Goal: Book appointment/travel/reservation

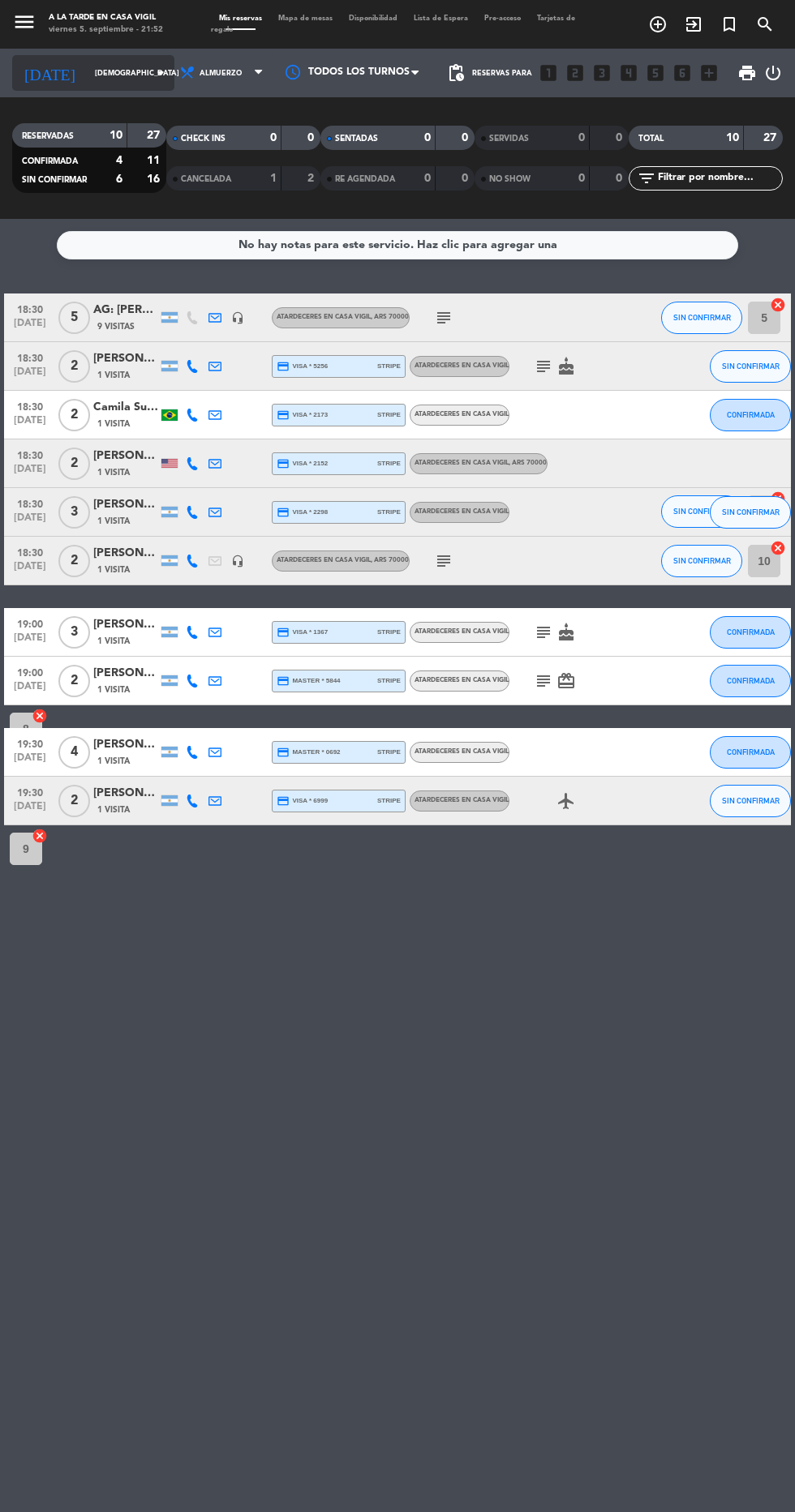
click at [108, 72] on input "[DEMOGRAPHIC_DATA] [DATE]" at bounding box center [137, 73] width 102 height 25
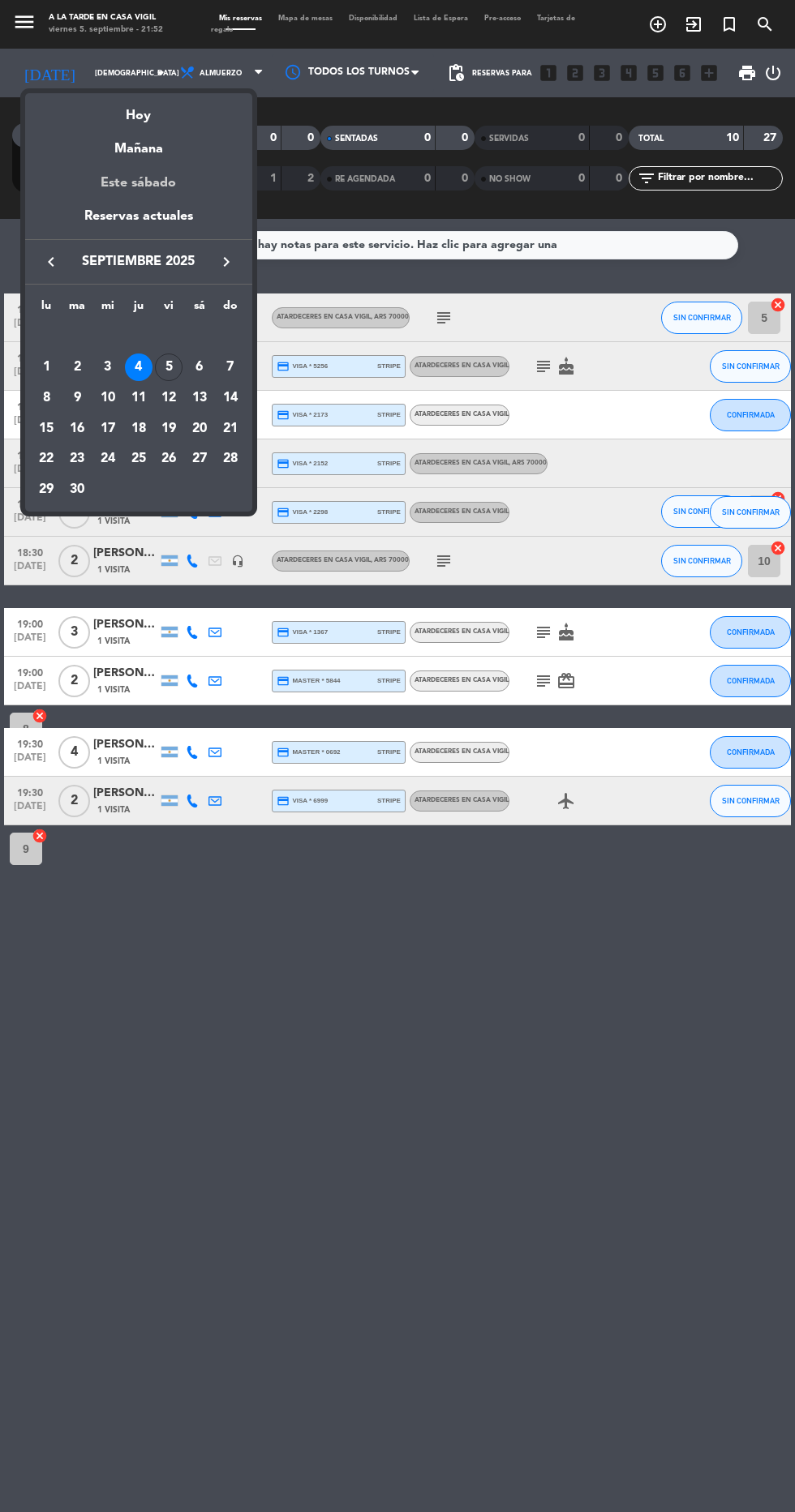
click at [182, 169] on div "Este sábado" at bounding box center [138, 183] width 227 height 45
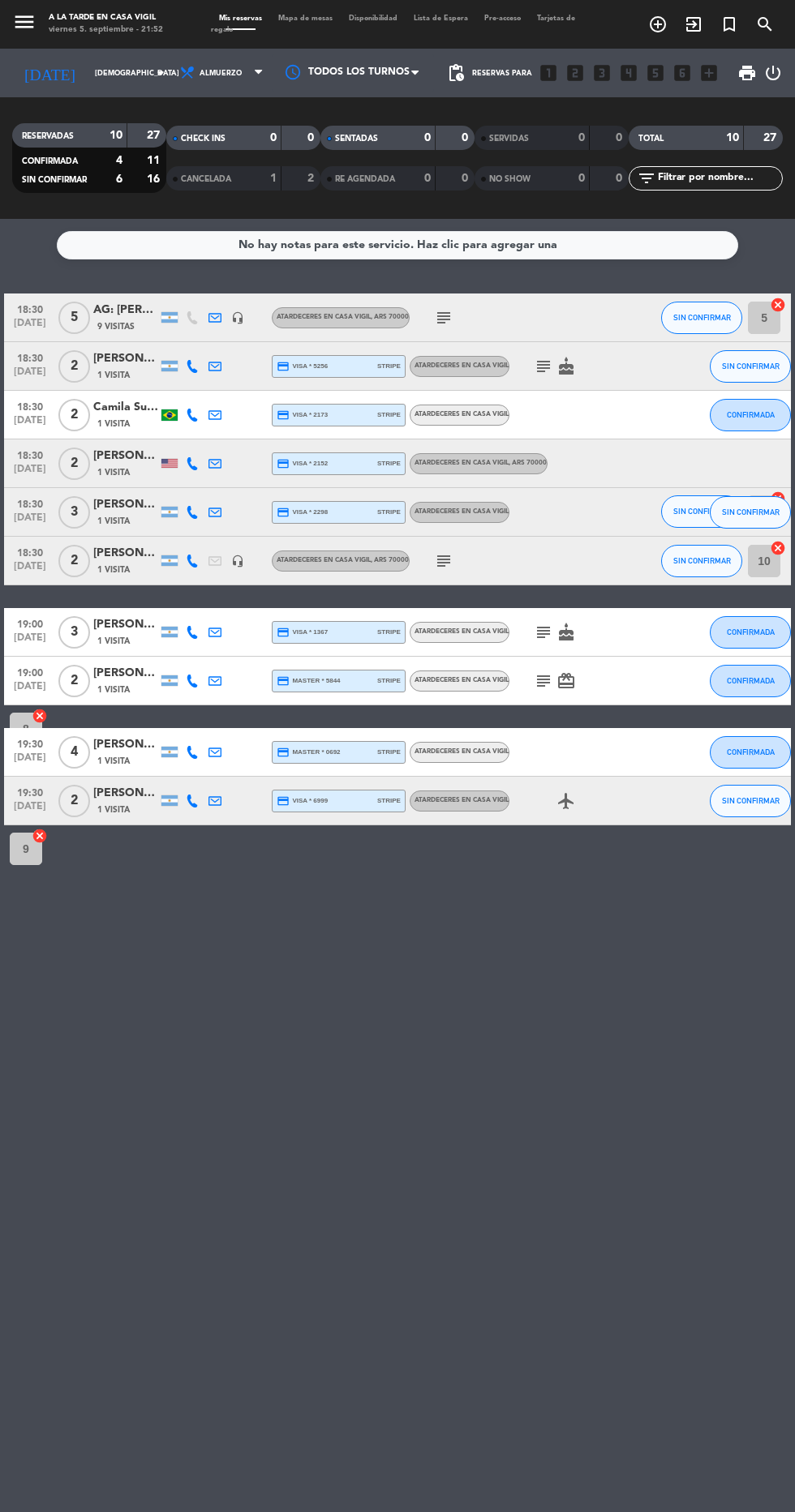
type input "sáb. [DATE]"
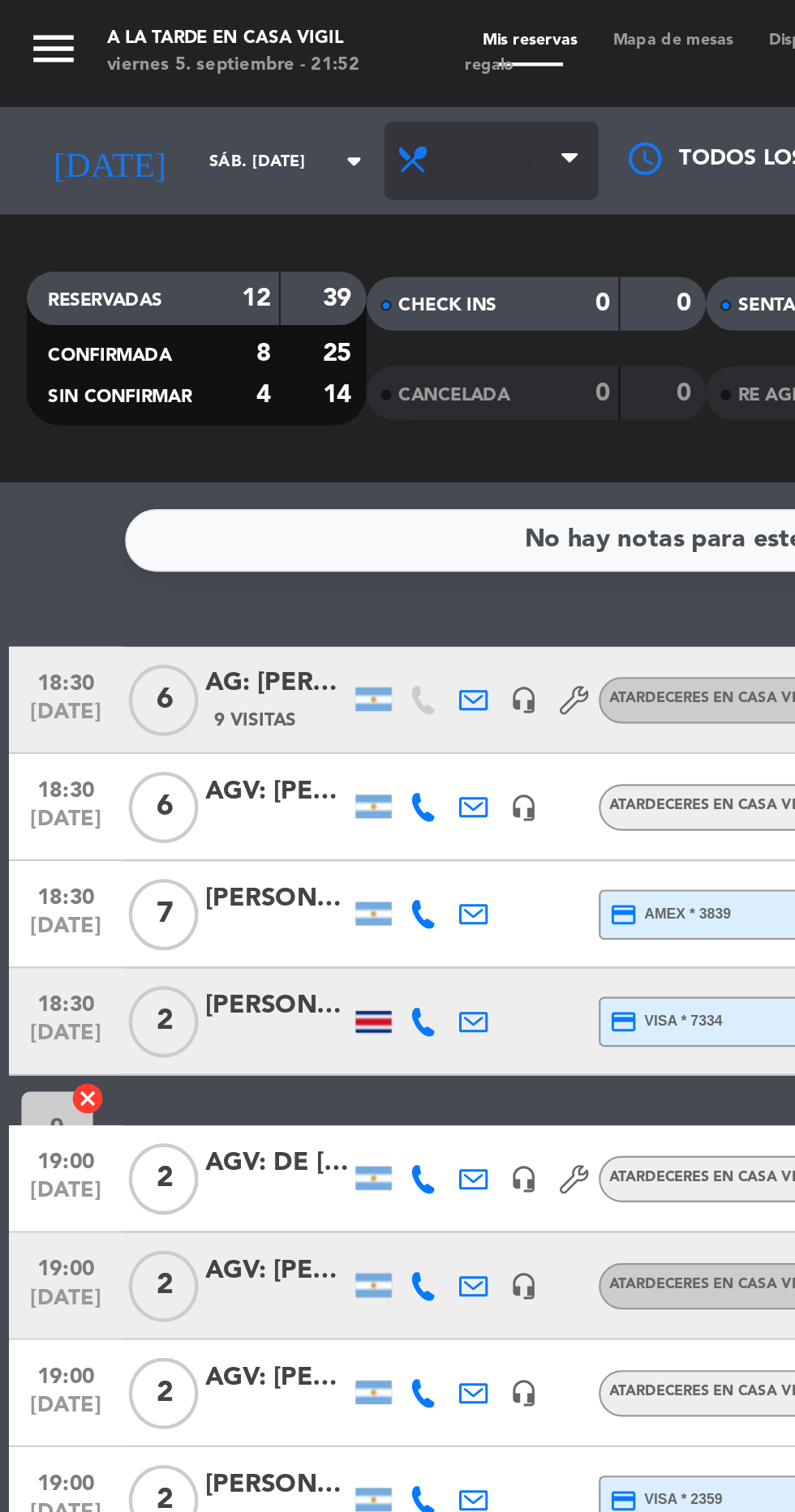
click at [233, 58] on span "Almuerzo" at bounding box center [223, 73] width 98 height 36
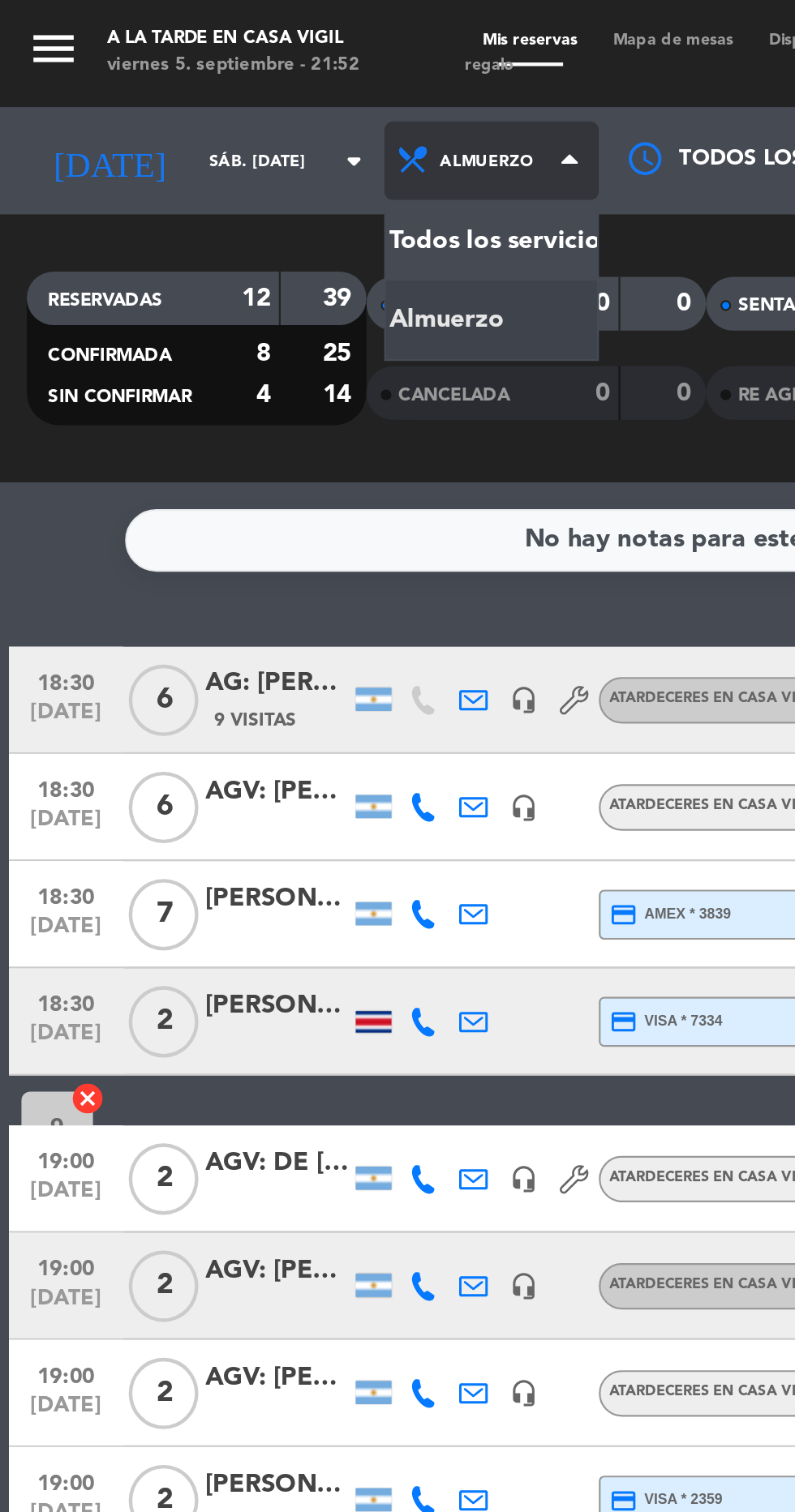
click at [243, 62] on span "Almuerzo" at bounding box center [223, 73] width 98 height 36
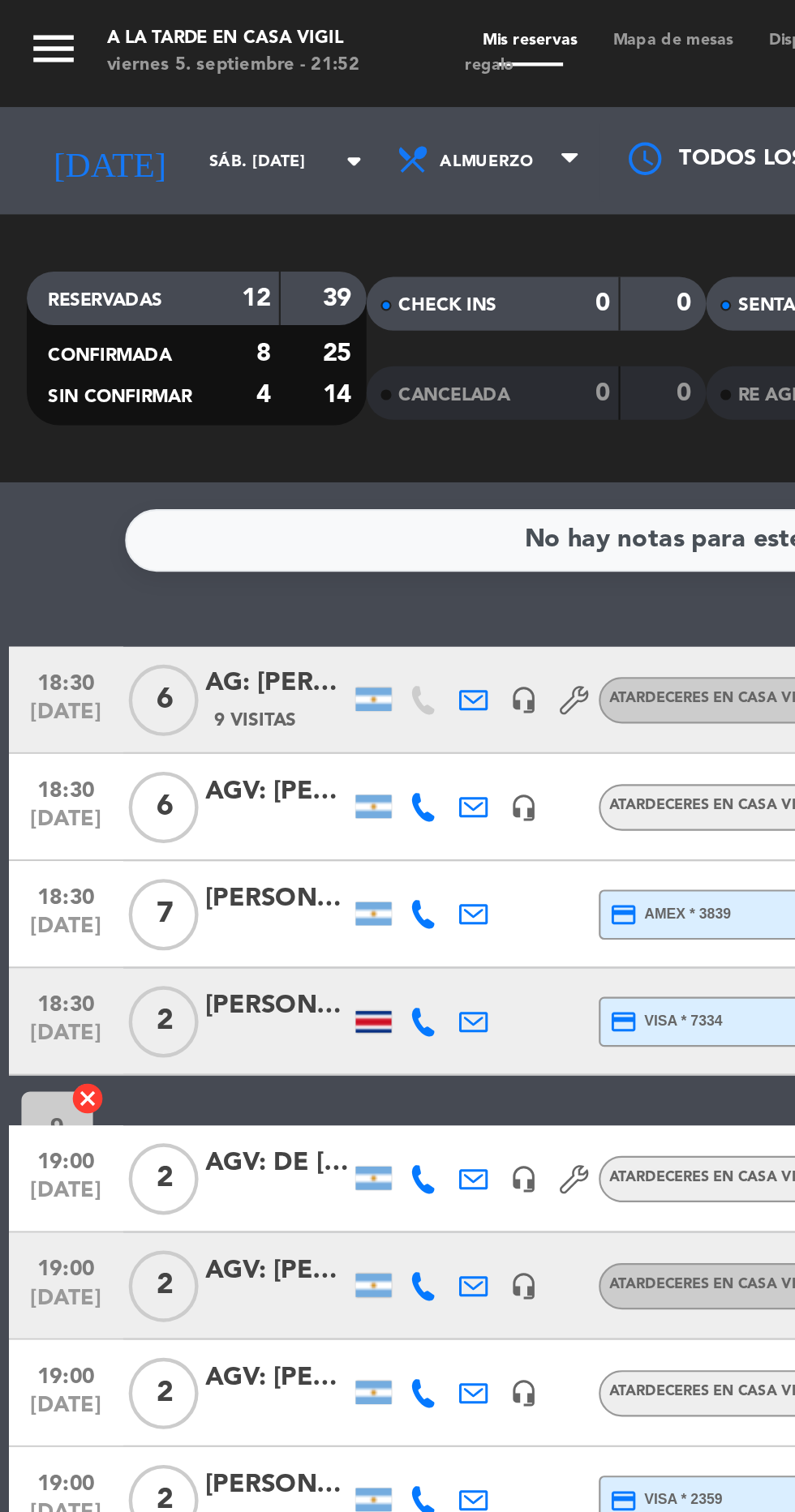
click at [23, 35] on button "menu" at bounding box center [23, 23] width 24 height 28
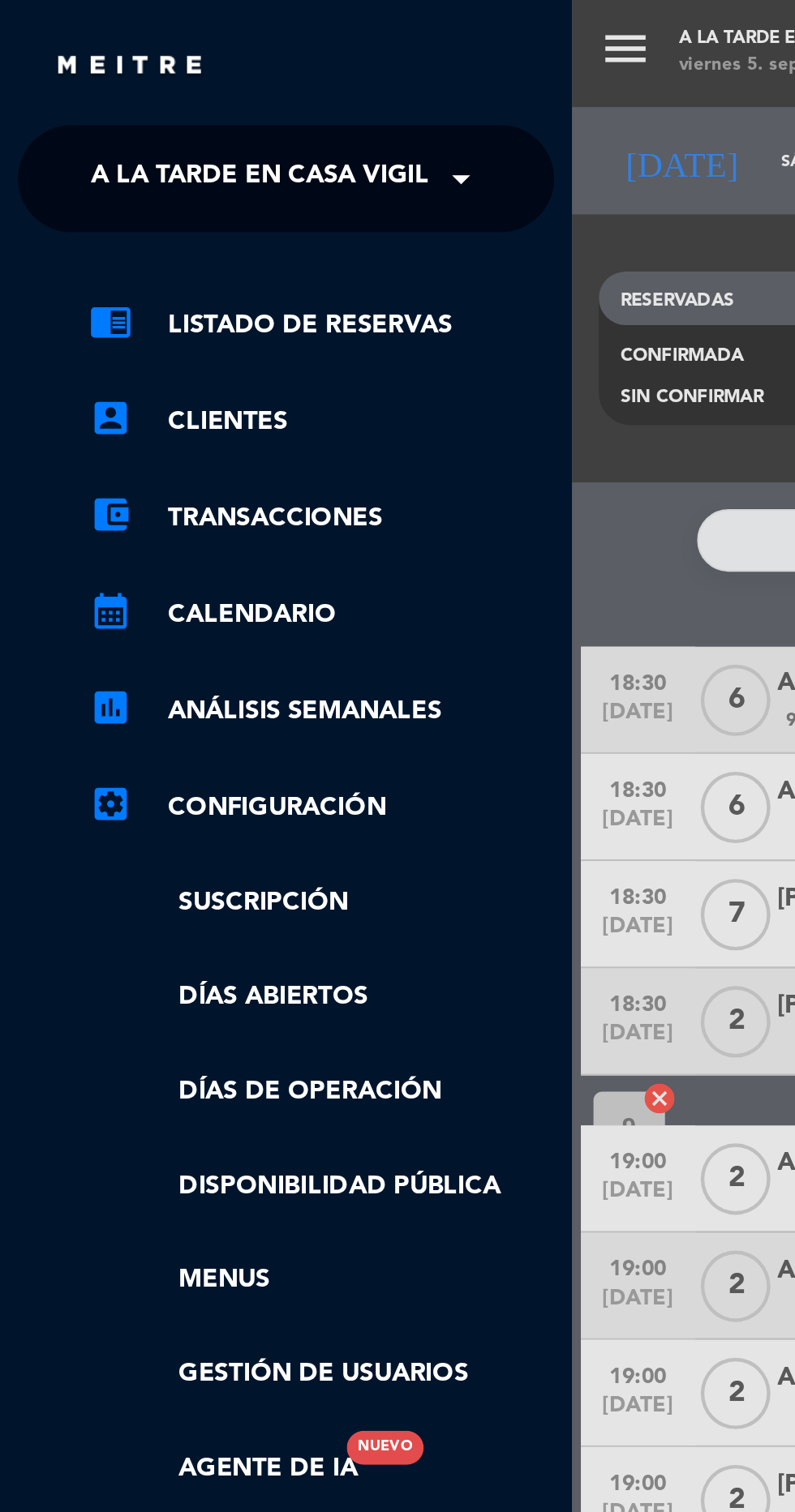
click at [163, 79] on span "A la tarde en Casa Vigil" at bounding box center [118, 81] width 154 height 34
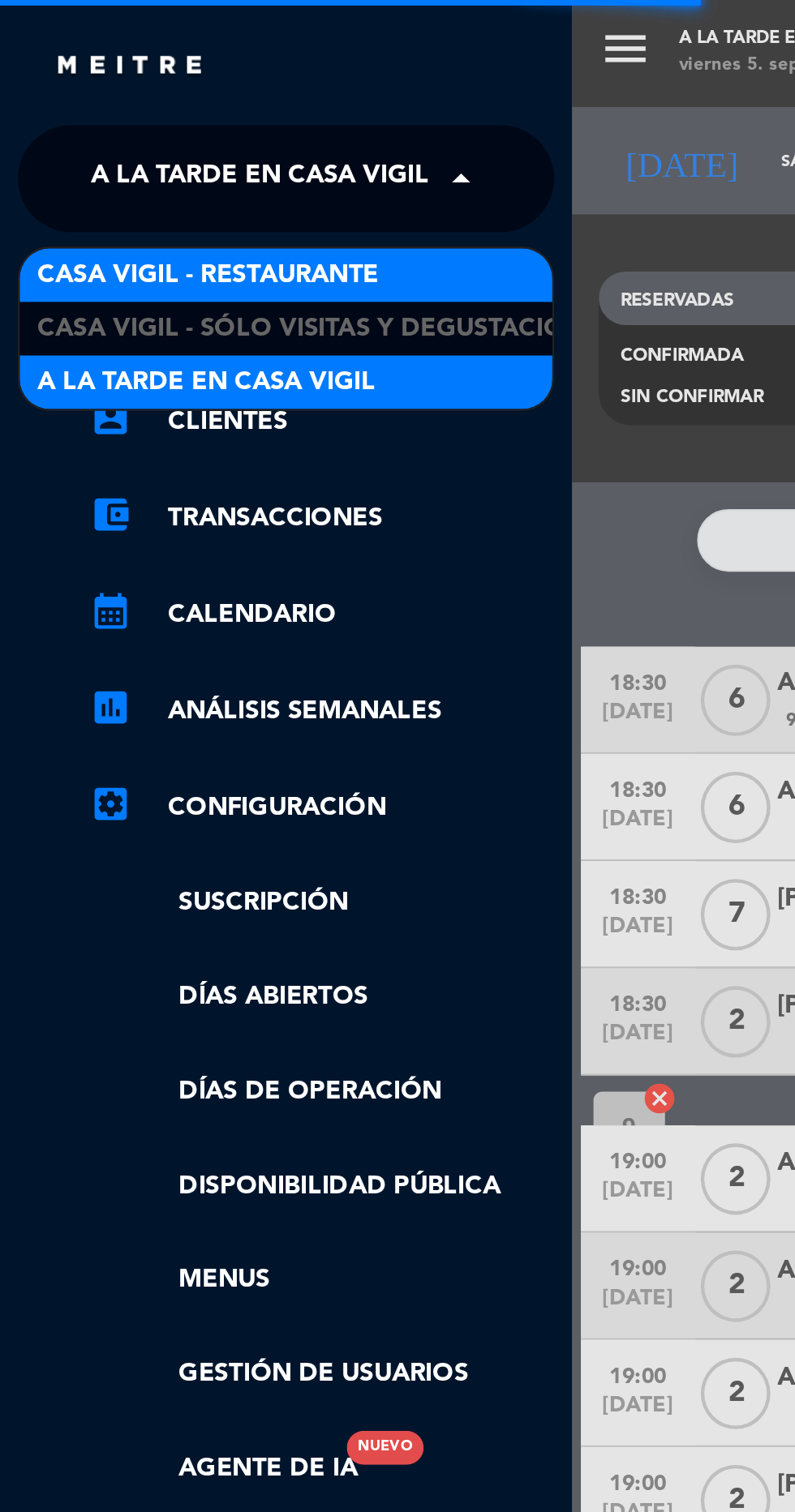
click at [181, 124] on div "Casa Vigil - Restaurante" at bounding box center [130, 125] width 242 height 24
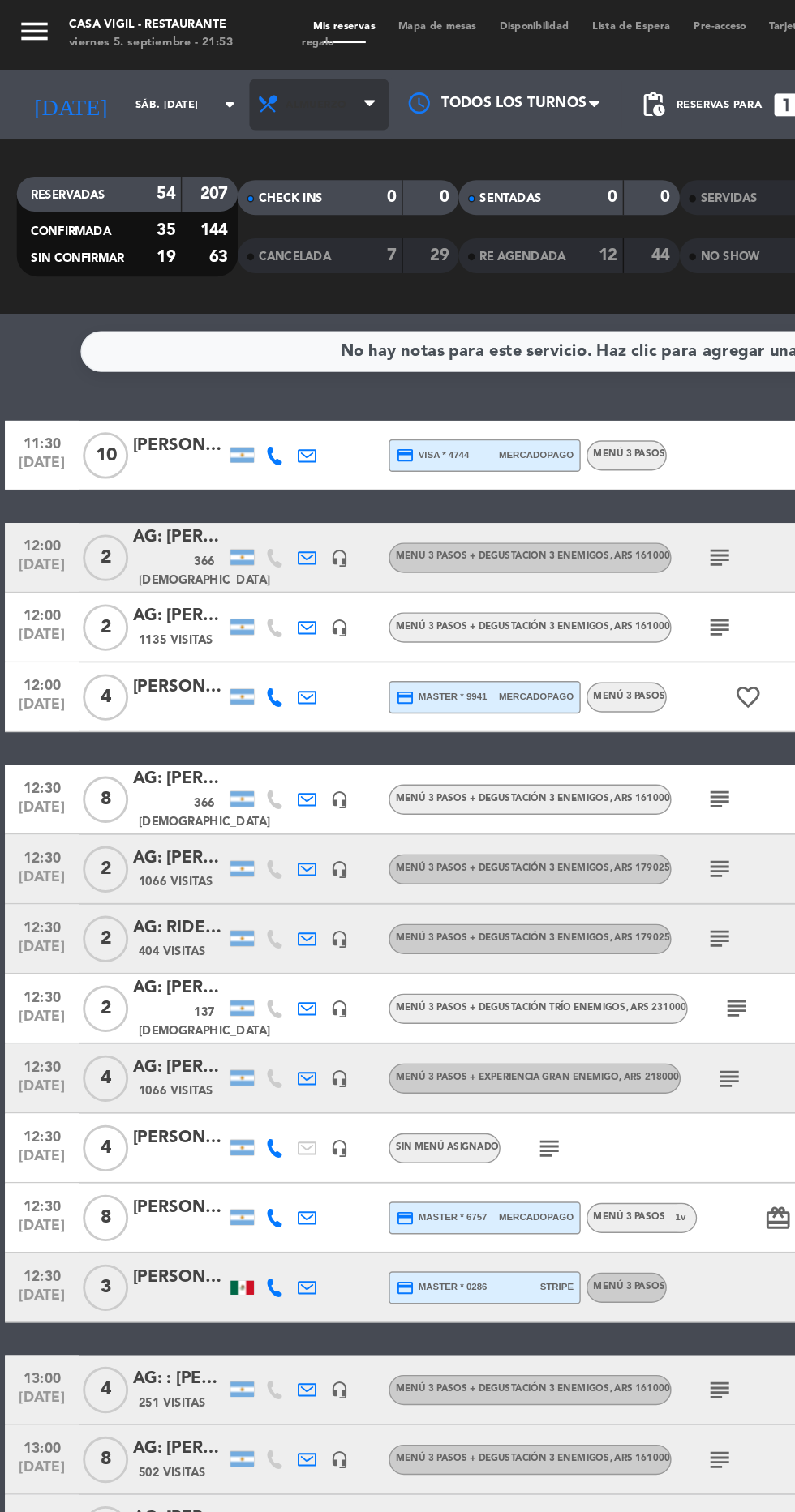
click at [265, 56] on span "Almuerzo" at bounding box center [223, 73] width 98 height 36
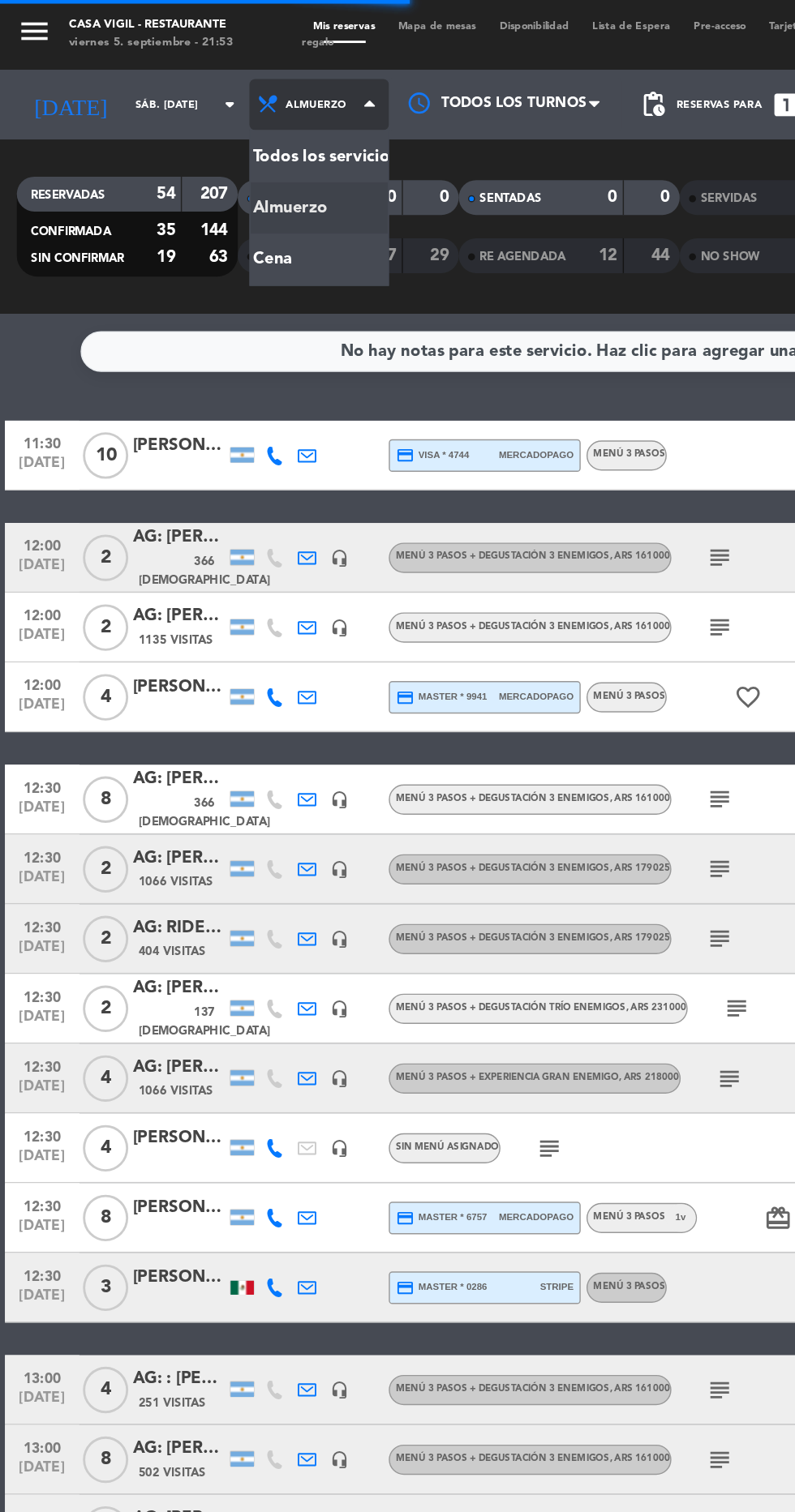
click at [210, 171] on div "menu Casa [PERSON_NAME] - Restaurante viernes 5. septiembre - 21:53 Mis reserva…" at bounding box center [398, 109] width 795 height 219
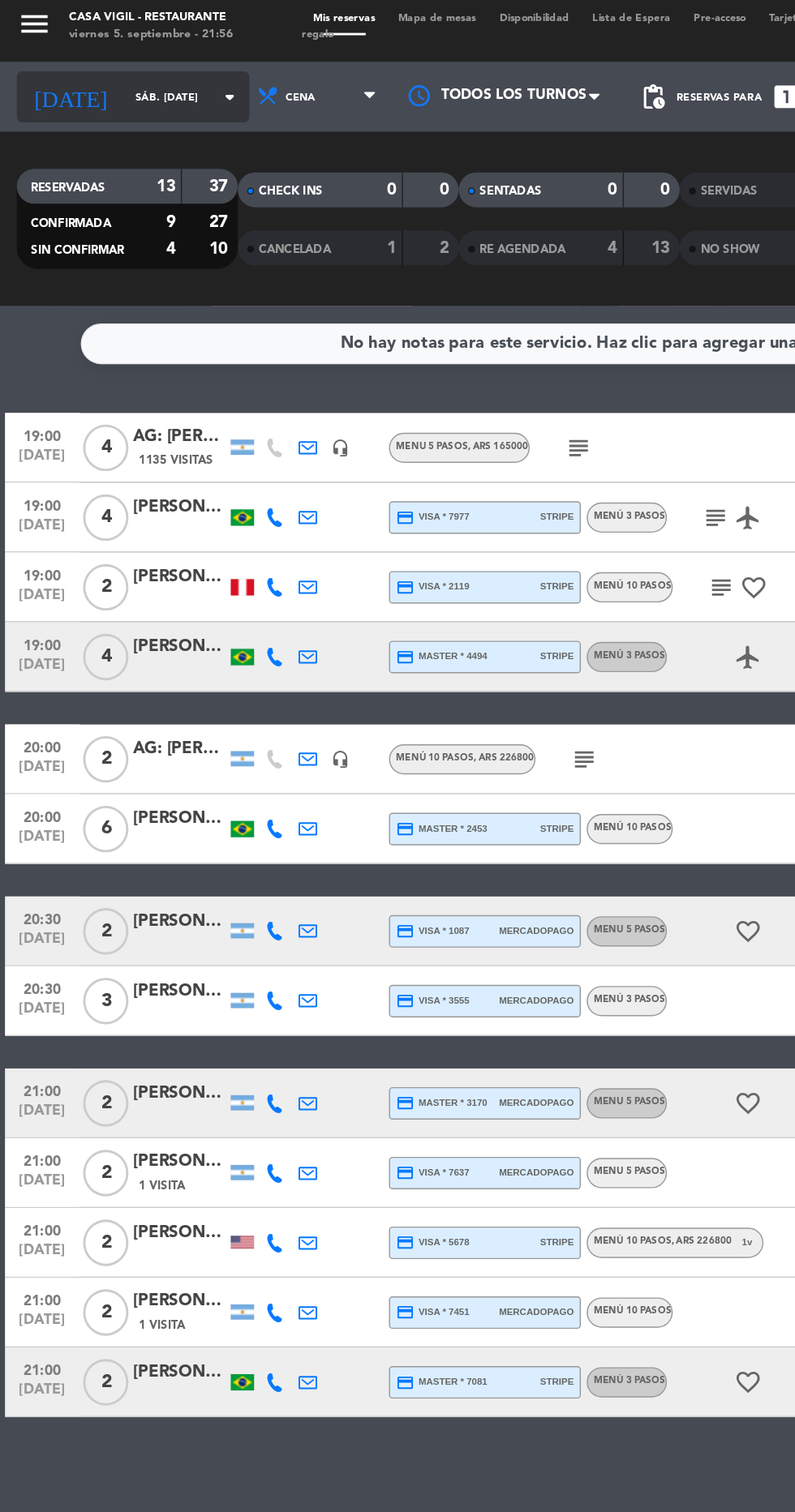
click at [102, 72] on input "sáb. [DATE]" at bounding box center [137, 73] width 102 height 25
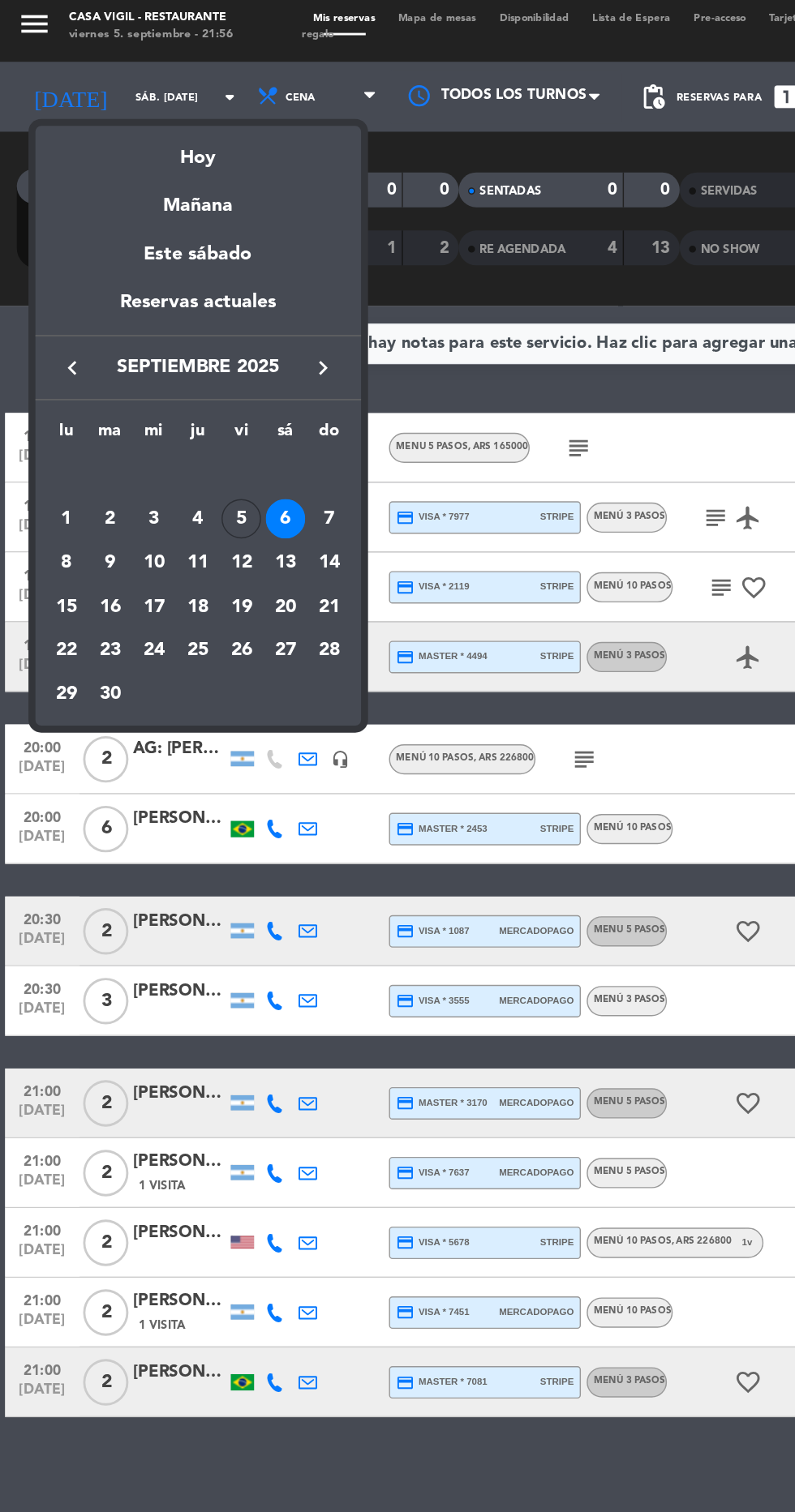
click at [118, 84] on div at bounding box center [398, 756] width 795 height 1512
